Goal: Information Seeking & Learning: Learn about a topic

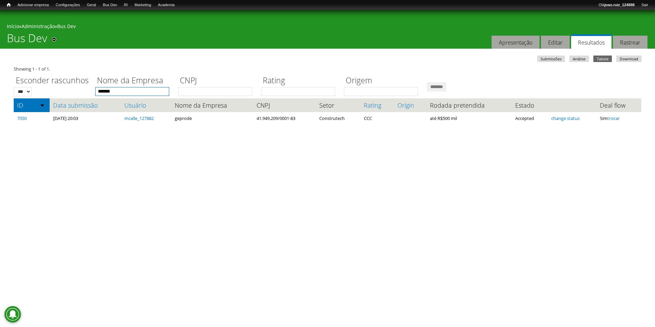
drag, startPoint x: 147, startPoint y: 88, endPoint x: 47, endPoint y: 80, distance: 100.7
click at [47, 82] on div "Esconder rascunhos *** *** Nome da Empresa ******* CNPJ Rating Origem *******" at bounding box center [328, 84] width 628 height 24
click at [427, 82] on input "*******" at bounding box center [437, 86] width 20 height 9
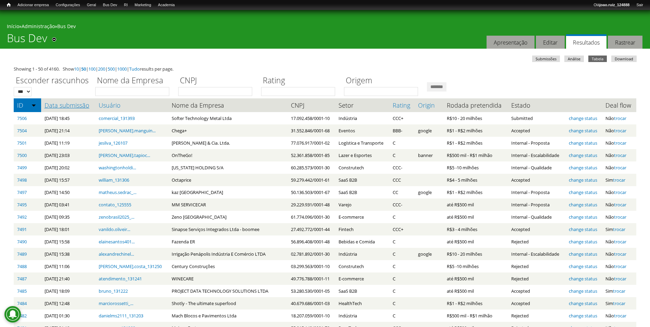
click at [54, 103] on link "Data submissão" at bounding box center [68, 105] width 47 height 7
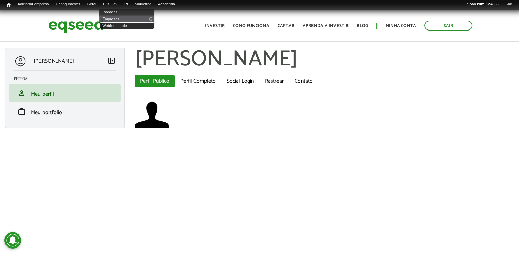
click at [117, 25] on link "Webform table" at bounding box center [126, 25] width 55 height 7
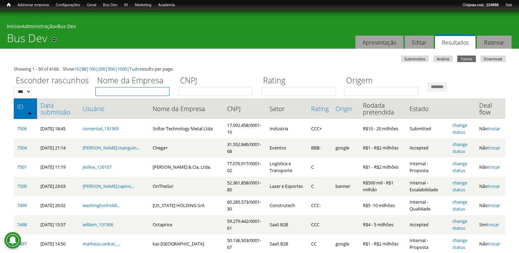
click at [114, 89] on input "Nome da Empresa" at bounding box center [132, 91] width 74 height 9
type input "****"
click at [427, 82] on input "*******" at bounding box center [437, 86] width 20 height 9
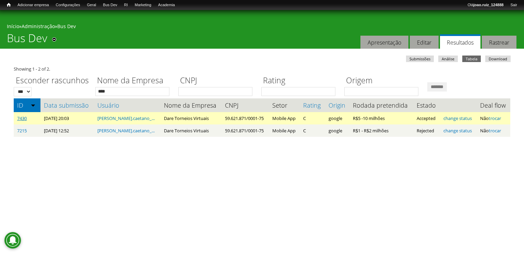
click at [21, 118] on link "7430" at bounding box center [22, 118] width 10 height 6
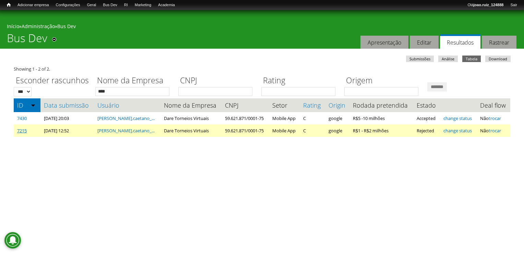
click at [22, 132] on link "7215" at bounding box center [22, 131] width 10 height 6
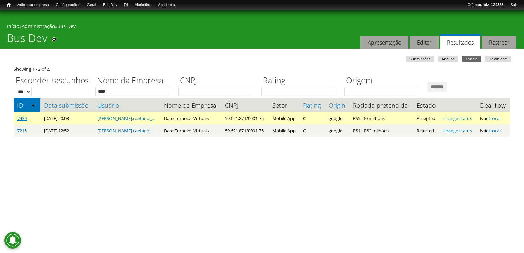
click at [25, 117] on link "7430" at bounding box center [22, 118] width 10 height 6
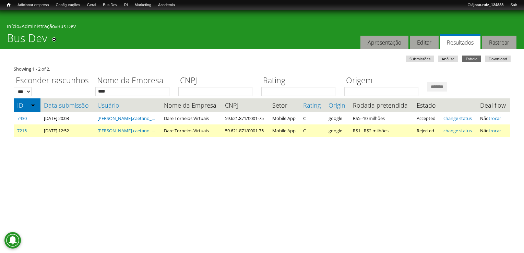
click at [22, 134] on link "7215" at bounding box center [22, 131] width 10 height 6
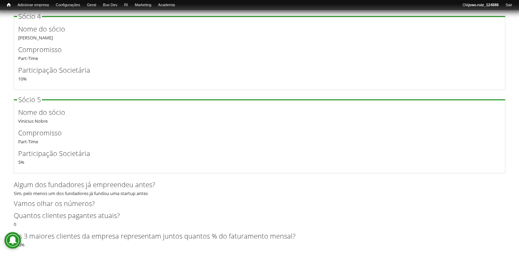
scroll to position [1508, 0]
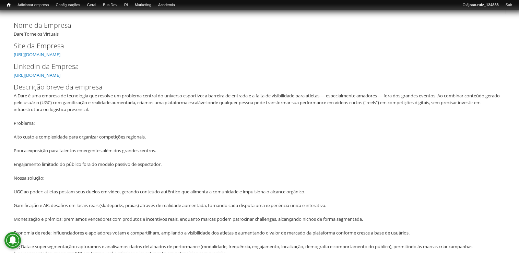
scroll to position [60, 0]
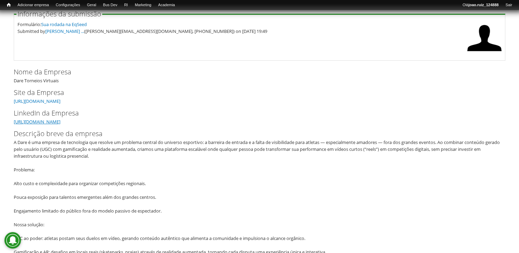
click at [60, 120] on link "[URL][DOMAIN_NAME]" at bounding box center [37, 122] width 47 height 6
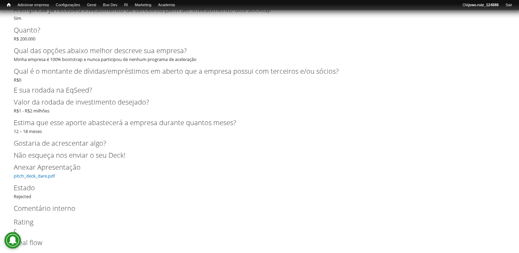
scroll to position [2627, 0]
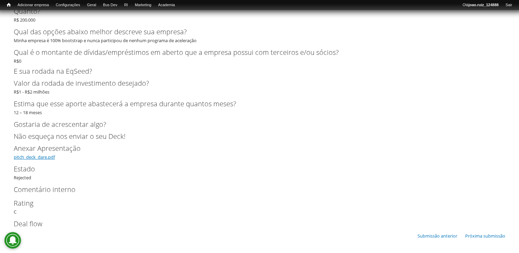
click at [30, 159] on link "pitch_deck_dare.pdf" at bounding box center [34, 157] width 41 height 6
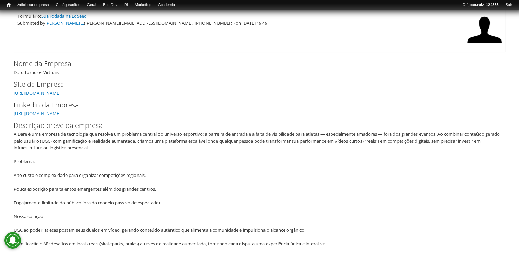
scroll to position [0, 0]
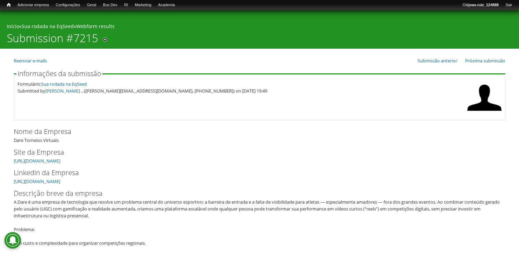
drag, startPoint x: 14, startPoint y: 141, endPoint x: 75, endPoint y: 144, distance: 60.8
copy div "Dare Torneios Virtuais"
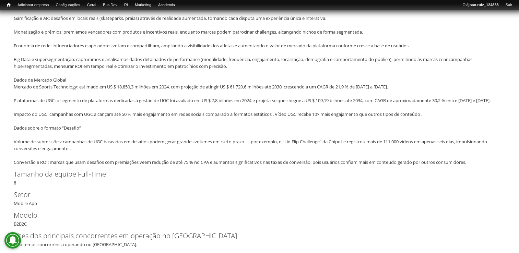
scroll to position [309, 0]
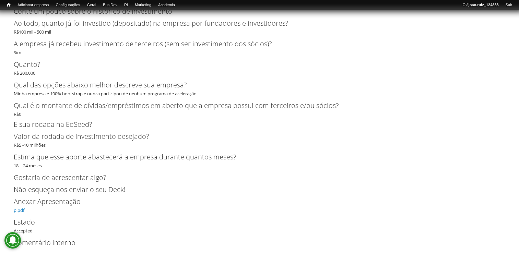
scroll to position [1880, 0]
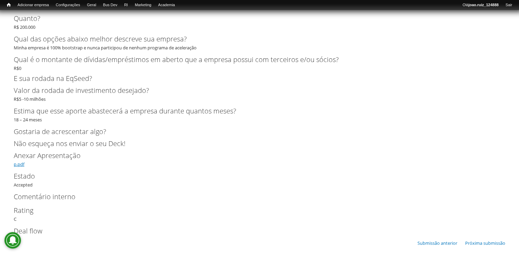
click at [17, 161] on link "p.pdf" at bounding box center [19, 164] width 11 height 6
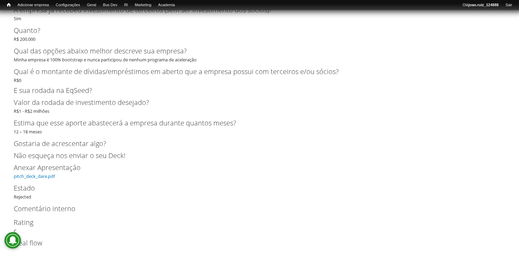
scroll to position [2627, 0]
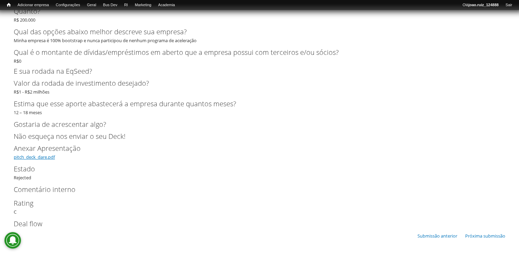
click at [37, 157] on link "pitch_deck_dare.pdf" at bounding box center [34, 157] width 41 height 6
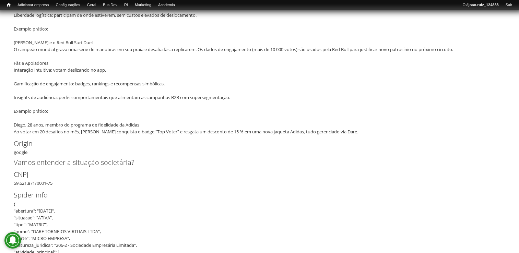
scroll to position [1131, 0]
